Goal: Task Accomplishment & Management: Complete application form

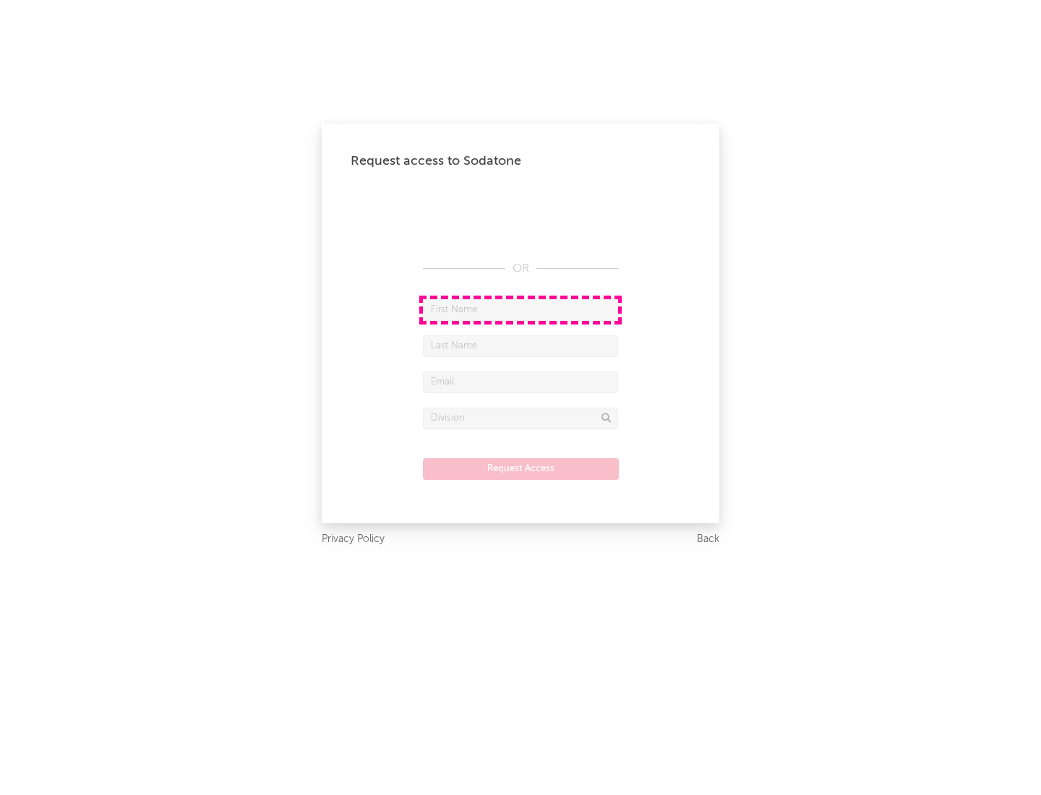
click at [520, 309] on input "text" at bounding box center [520, 310] width 195 height 22
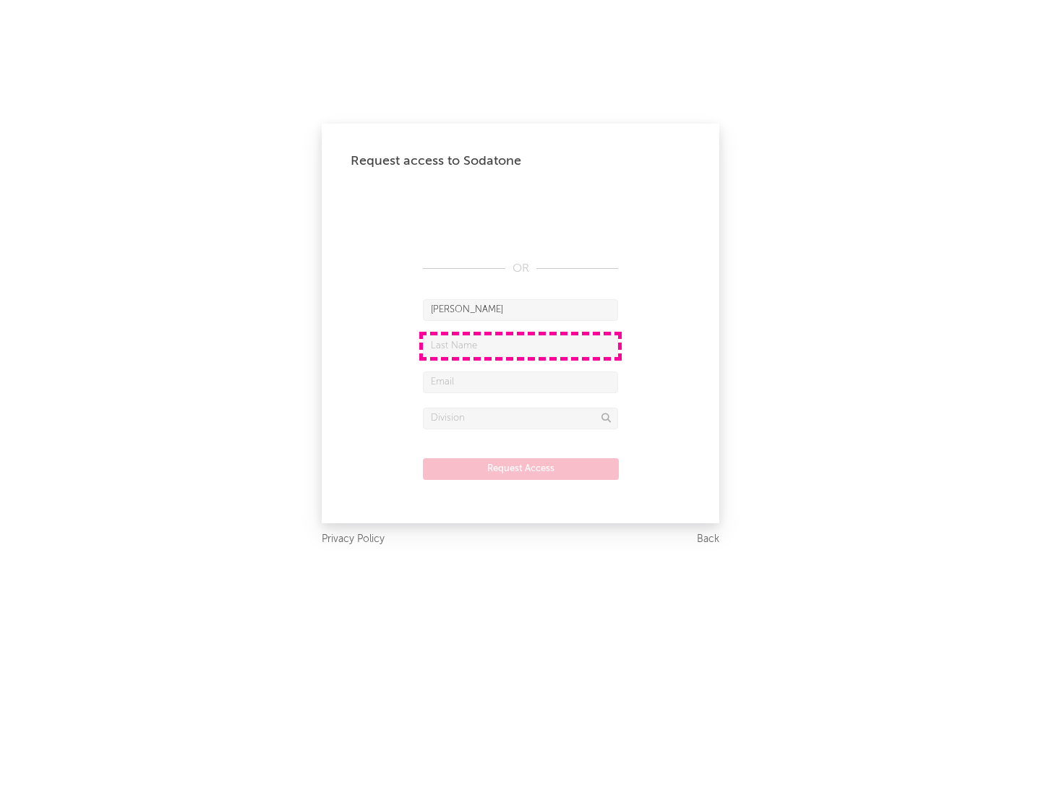
type input "[PERSON_NAME]"
click at [520, 345] on input "text" at bounding box center [520, 346] width 195 height 22
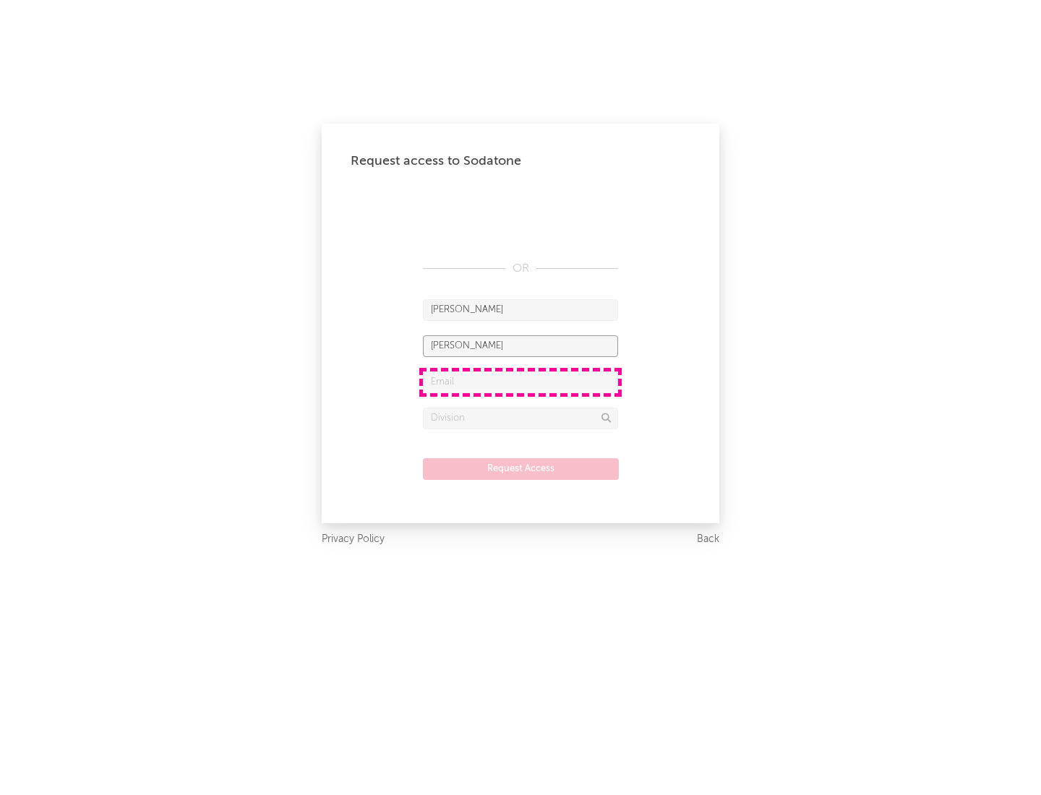
type input "[PERSON_NAME]"
click at [520, 382] on input "text" at bounding box center [520, 382] width 195 height 22
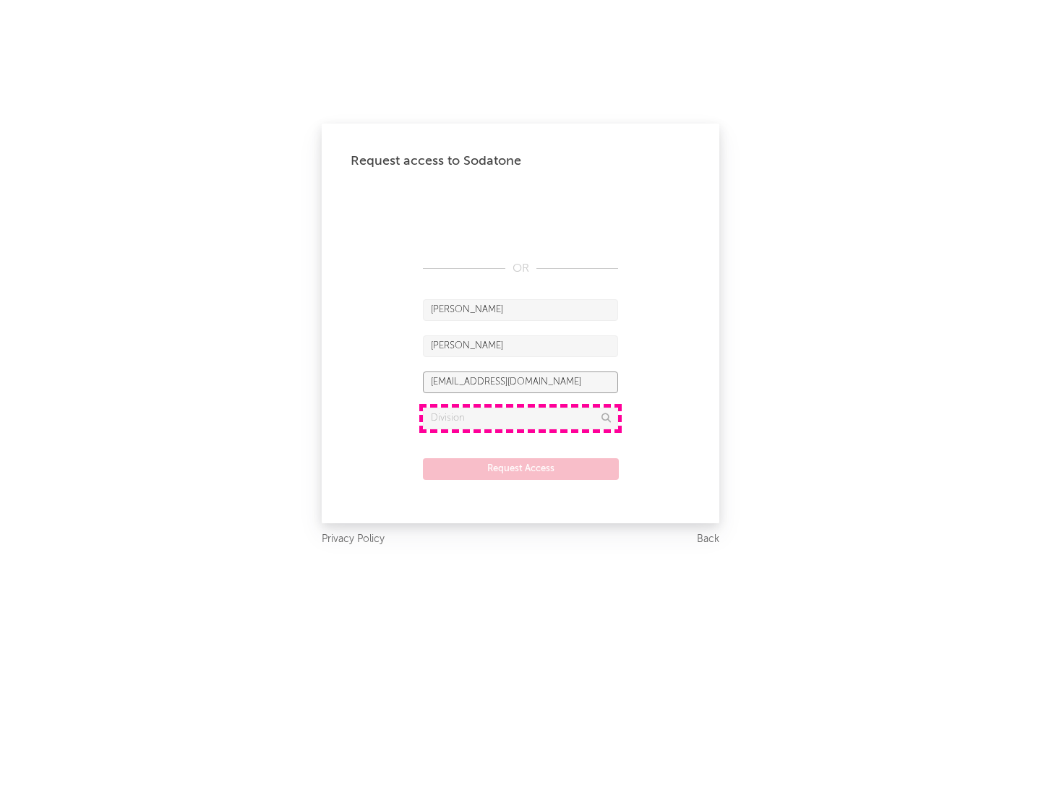
type input "[EMAIL_ADDRESS][DOMAIN_NAME]"
click at [520, 418] on input "text" at bounding box center [520, 419] width 195 height 22
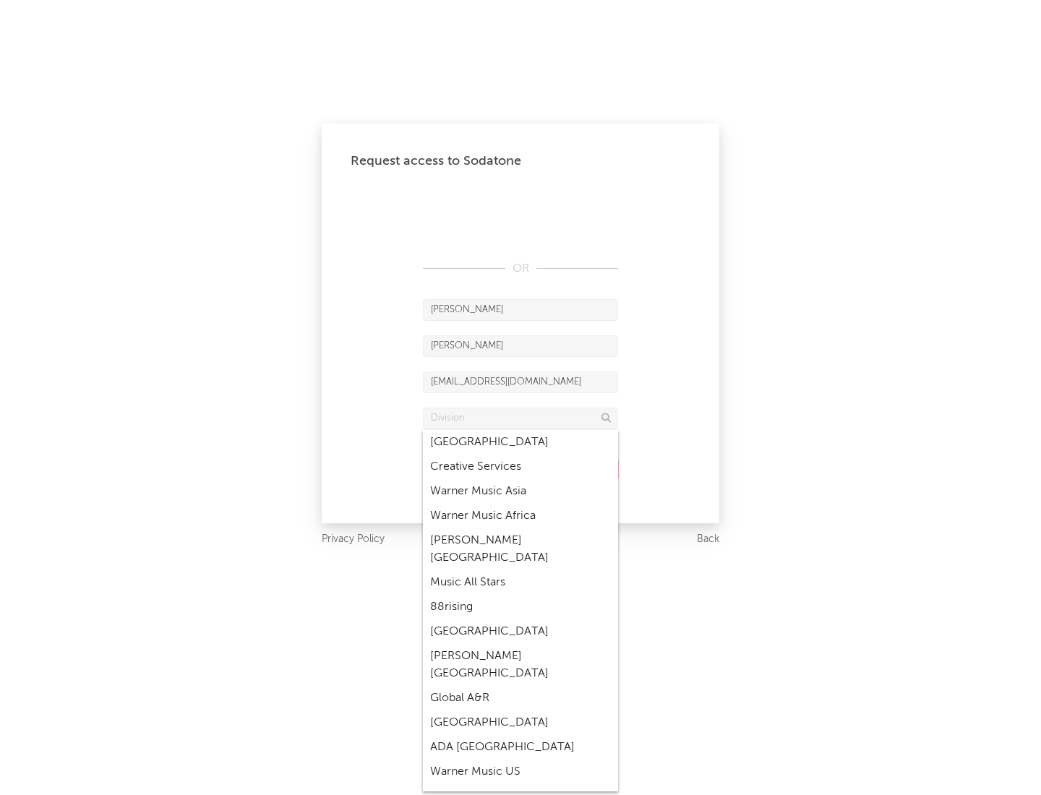
click at [520, 570] on div "Music All Stars" at bounding box center [520, 582] width 195 height 25
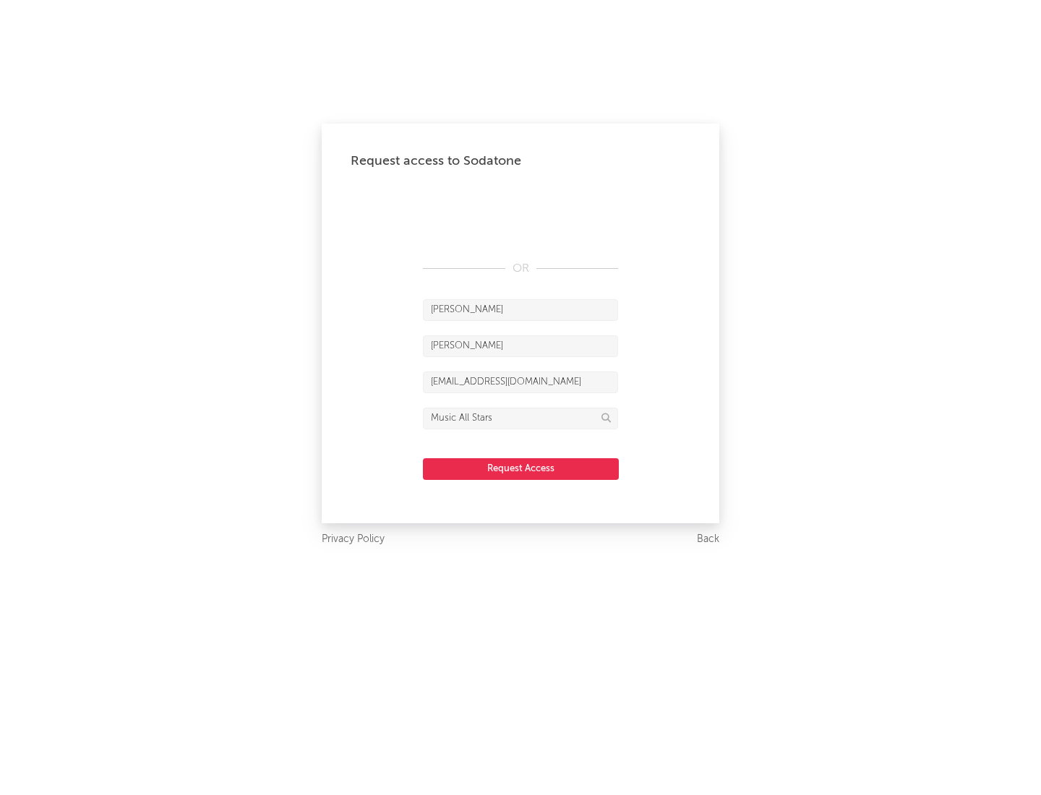
type input "Music All Stars"
click at [520, 468] on button "Request Access" at bounding box center [521, 469] width 196 height 22
